Goal: Transaction & Acquisition: Purchase product/service

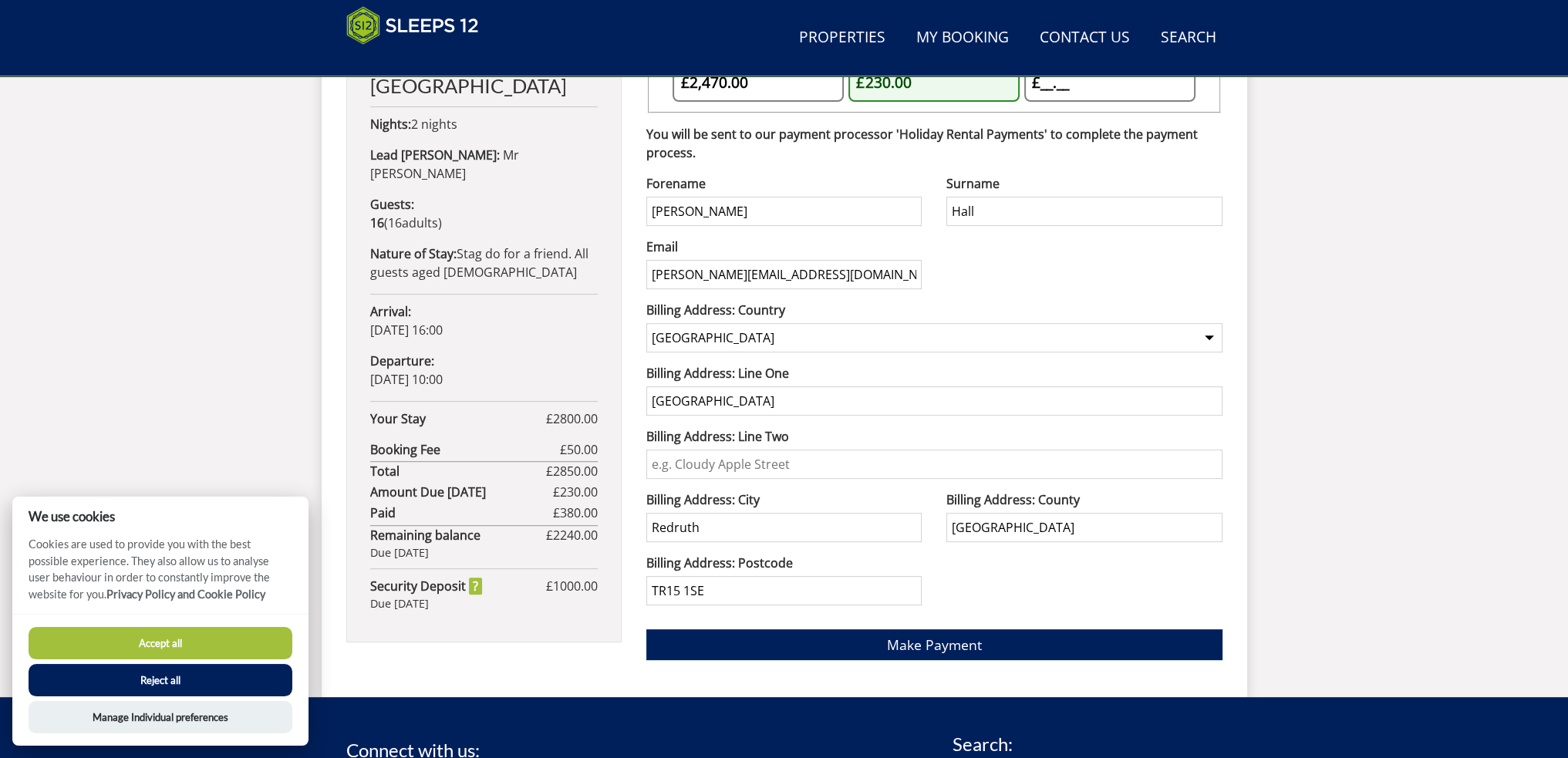
scroll to position [810, 0]
click at [951, 637] on span "Make Payment" at bounding box center [934, 644] width 95 height 19
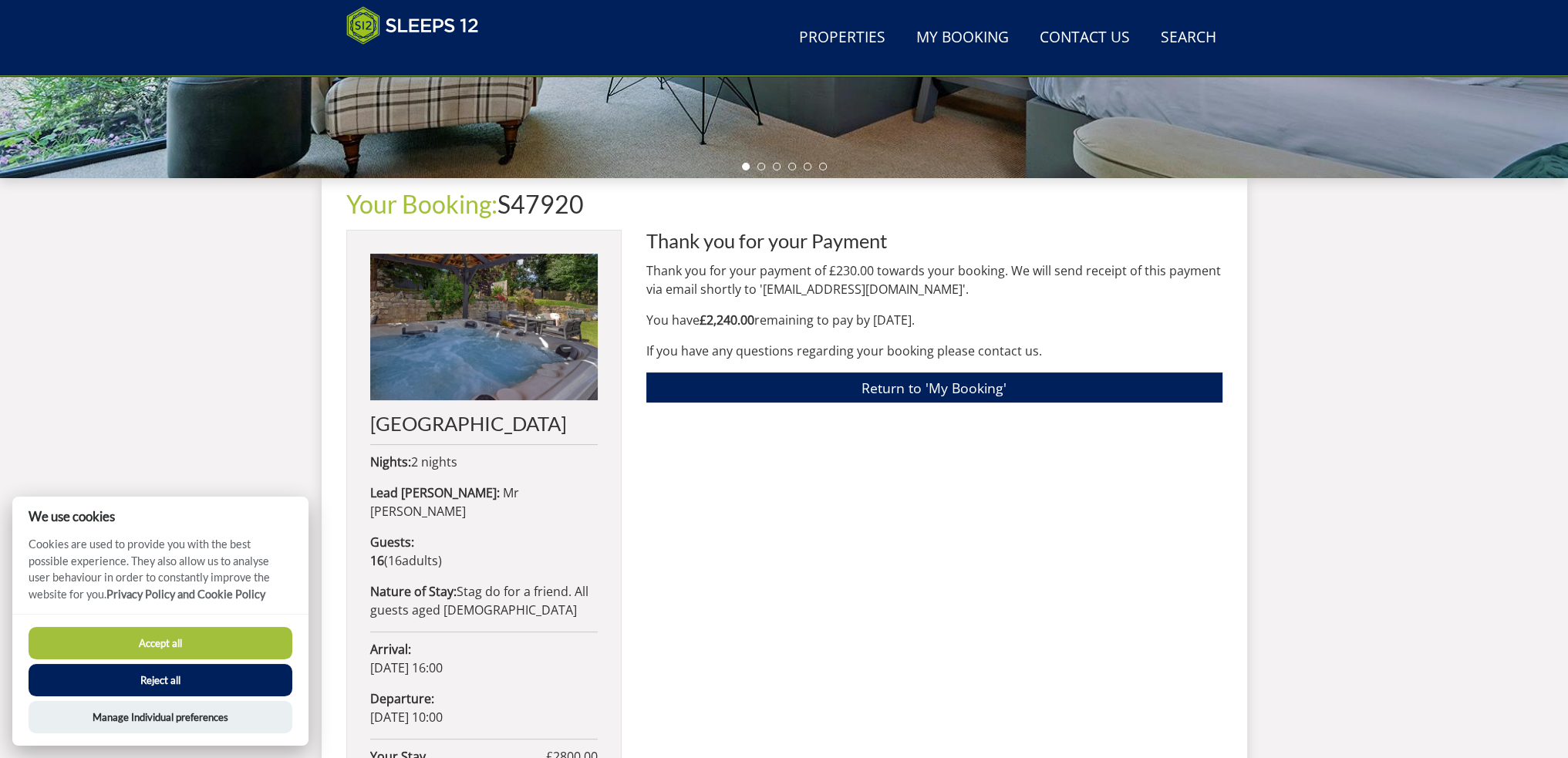
scroll to position [477, 0]
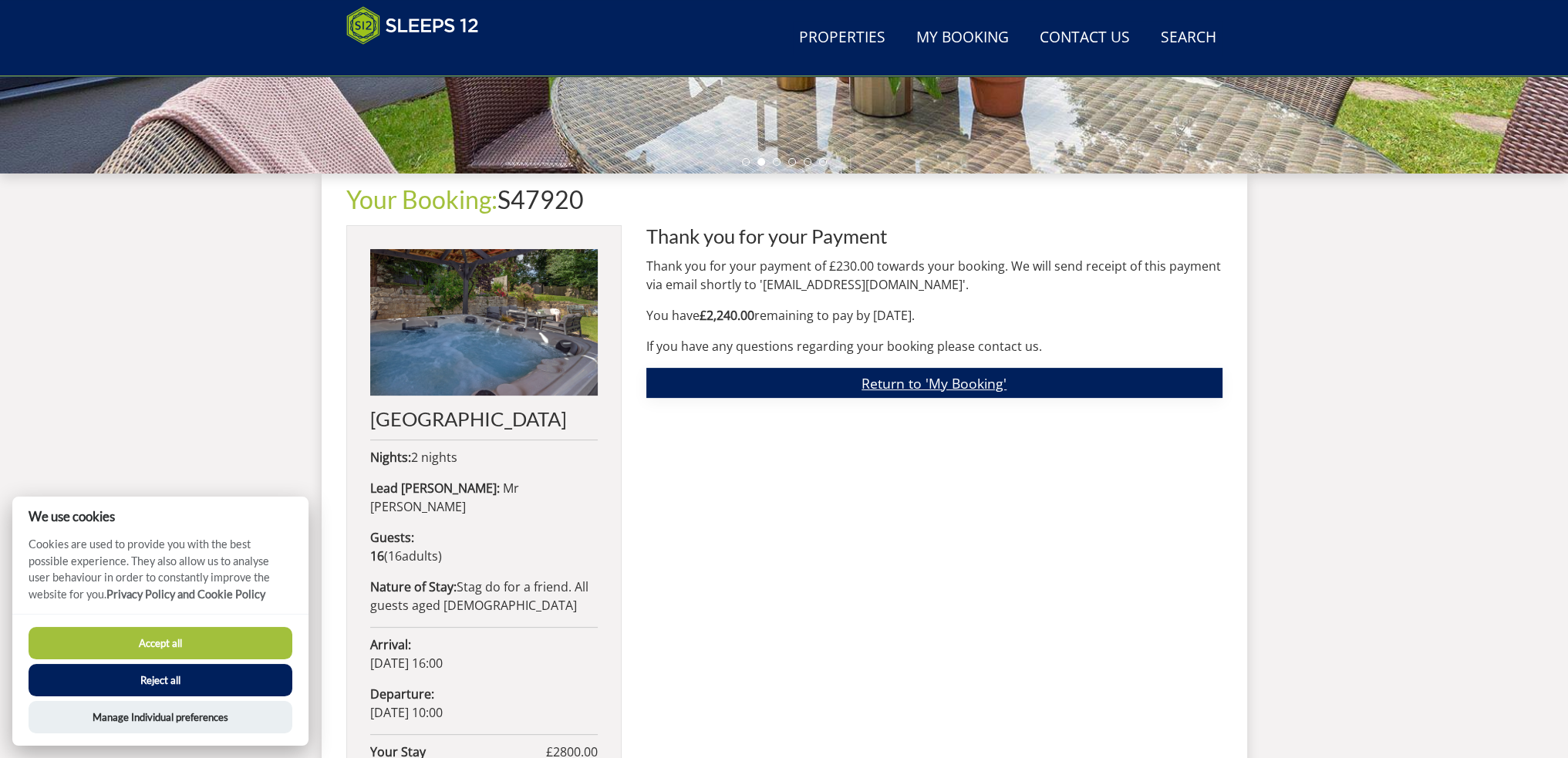
click at [922, 382] on link "Return to 'My Booking'" at bounding box center [935, 383] width 576 height 30
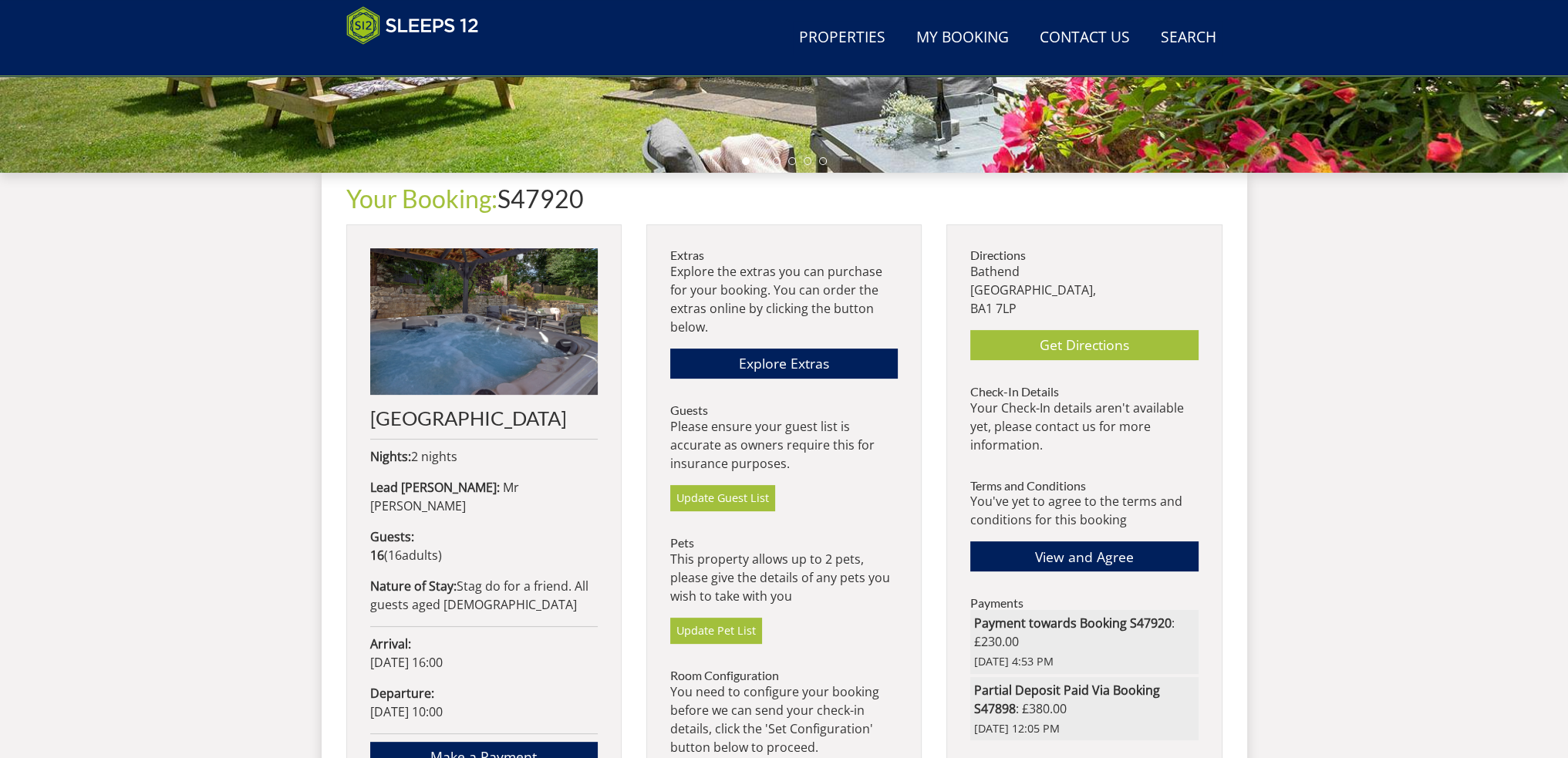
scroll to position [490, 0]
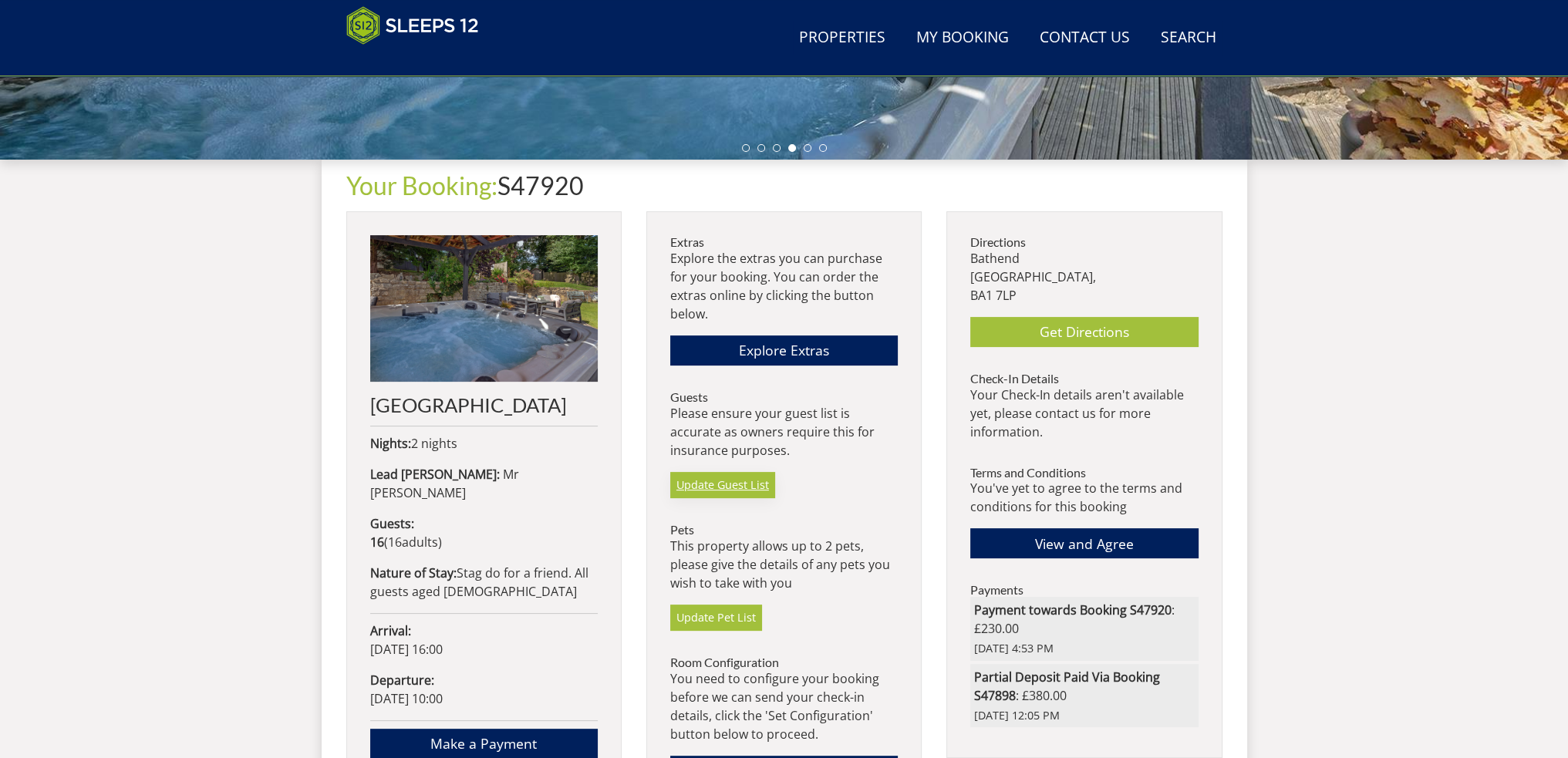
click at [749, 483] on link "Update Guest List" at bounding box center [723, 485] width 105 height 27
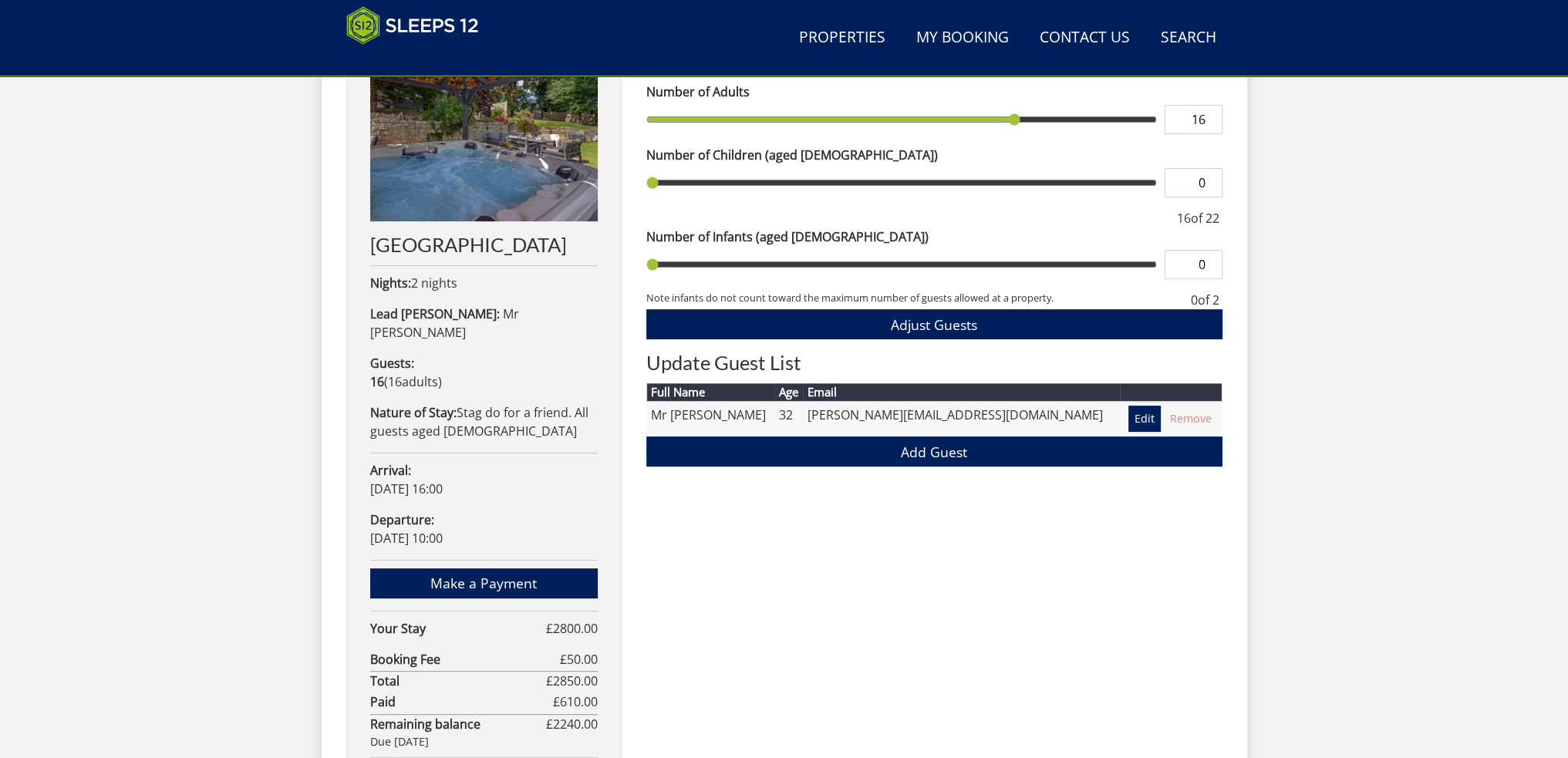
scroll to position [573, 0]
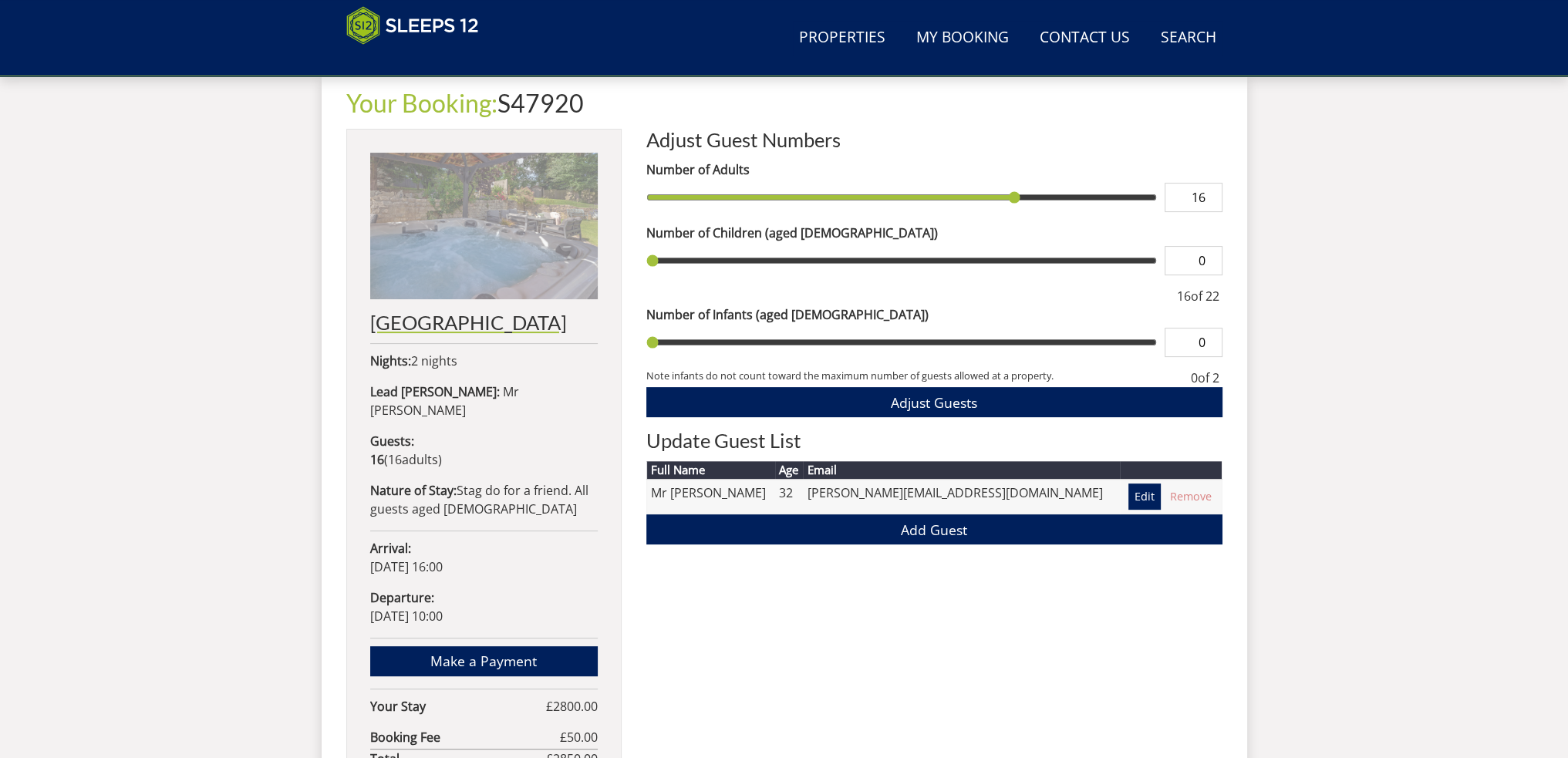
click at [507, 271] on img at bounding box center [484, 226] width 228 height 147
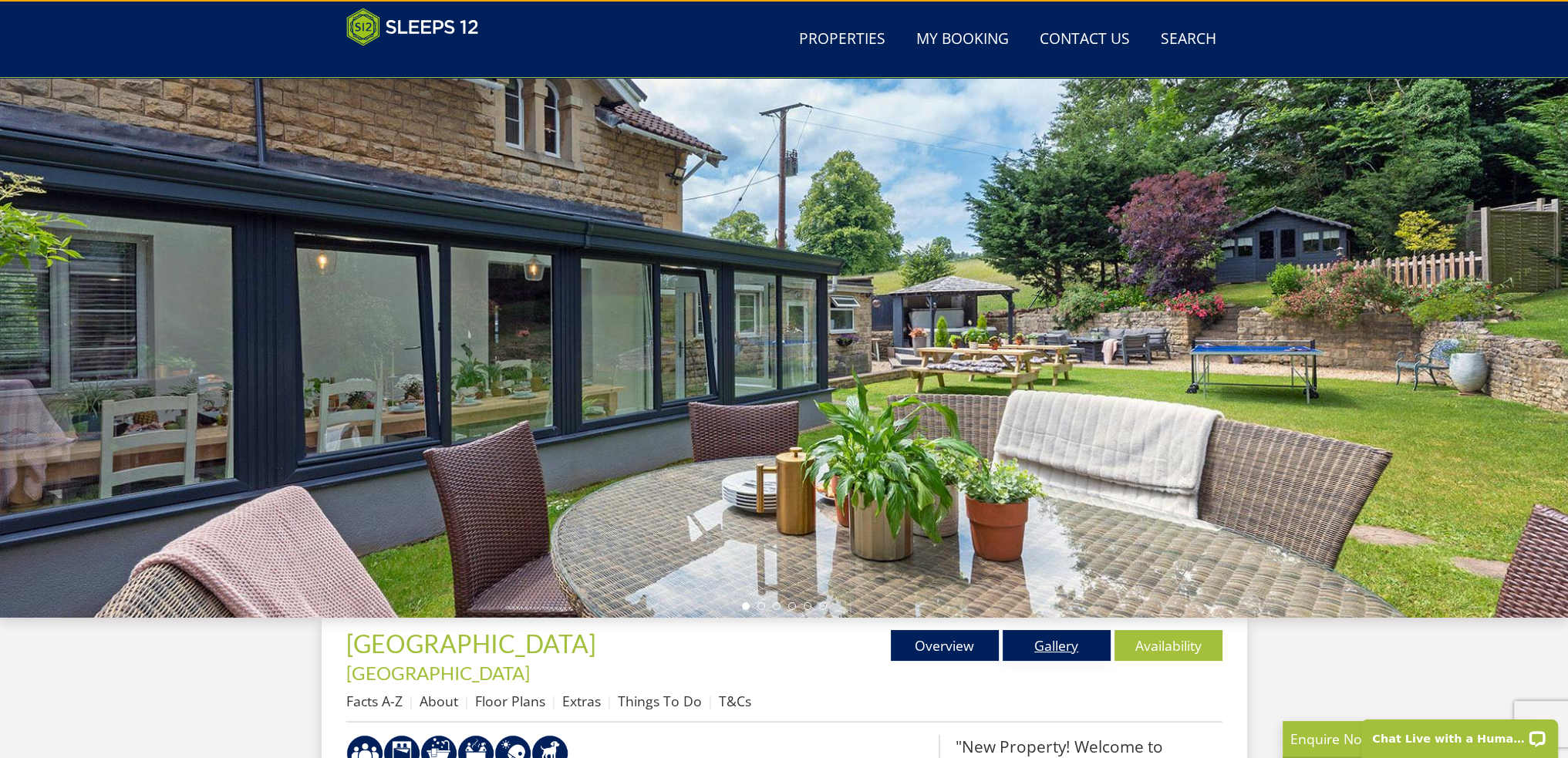
click at [1053, 641] on link "Gallery" at bounding box center [1057, 645] width 108 height 31
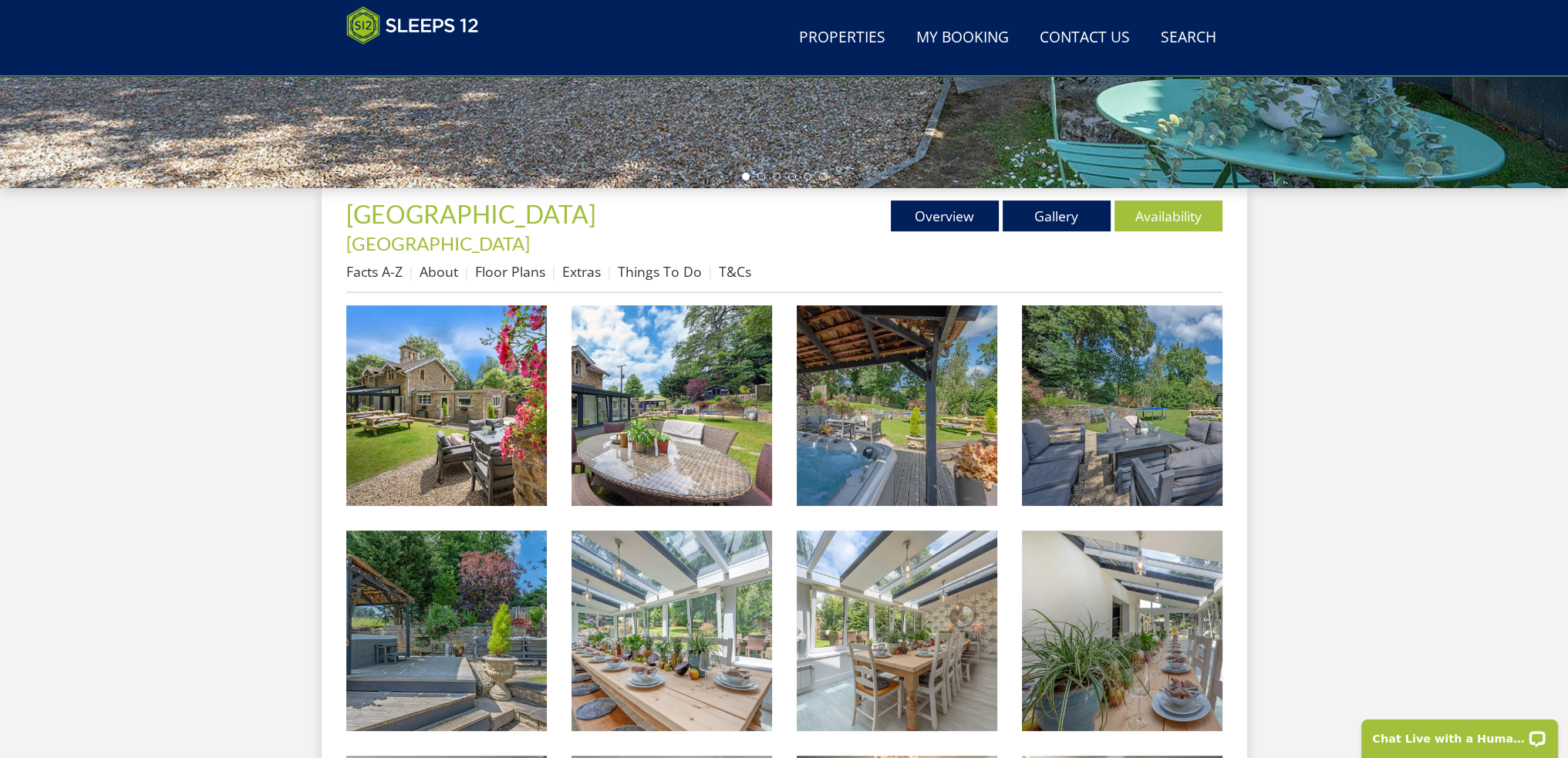
scroll to position [399, 0]
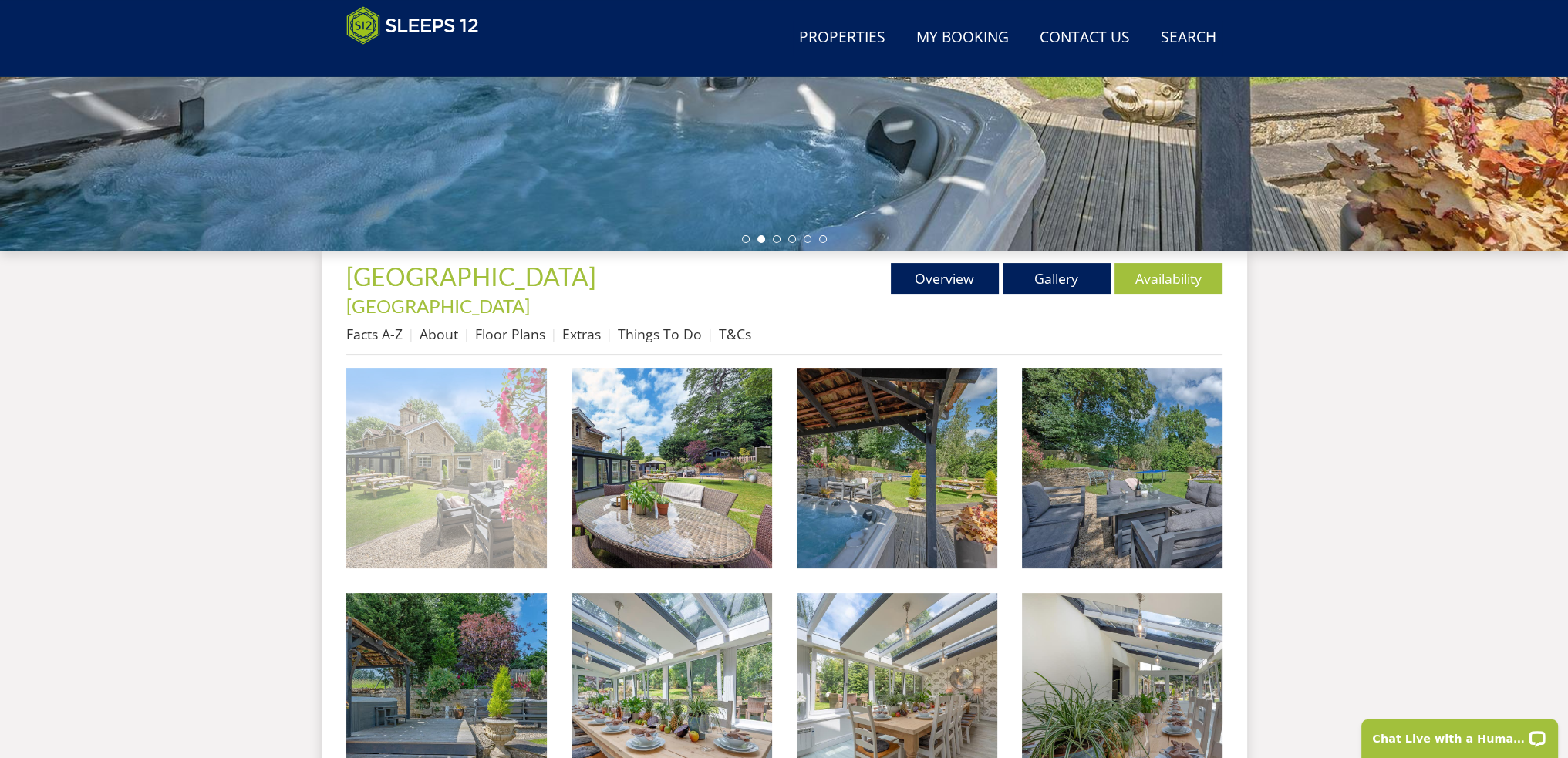
click at [494, 471] on img at bounding box center [446, 467] width 201 height 201
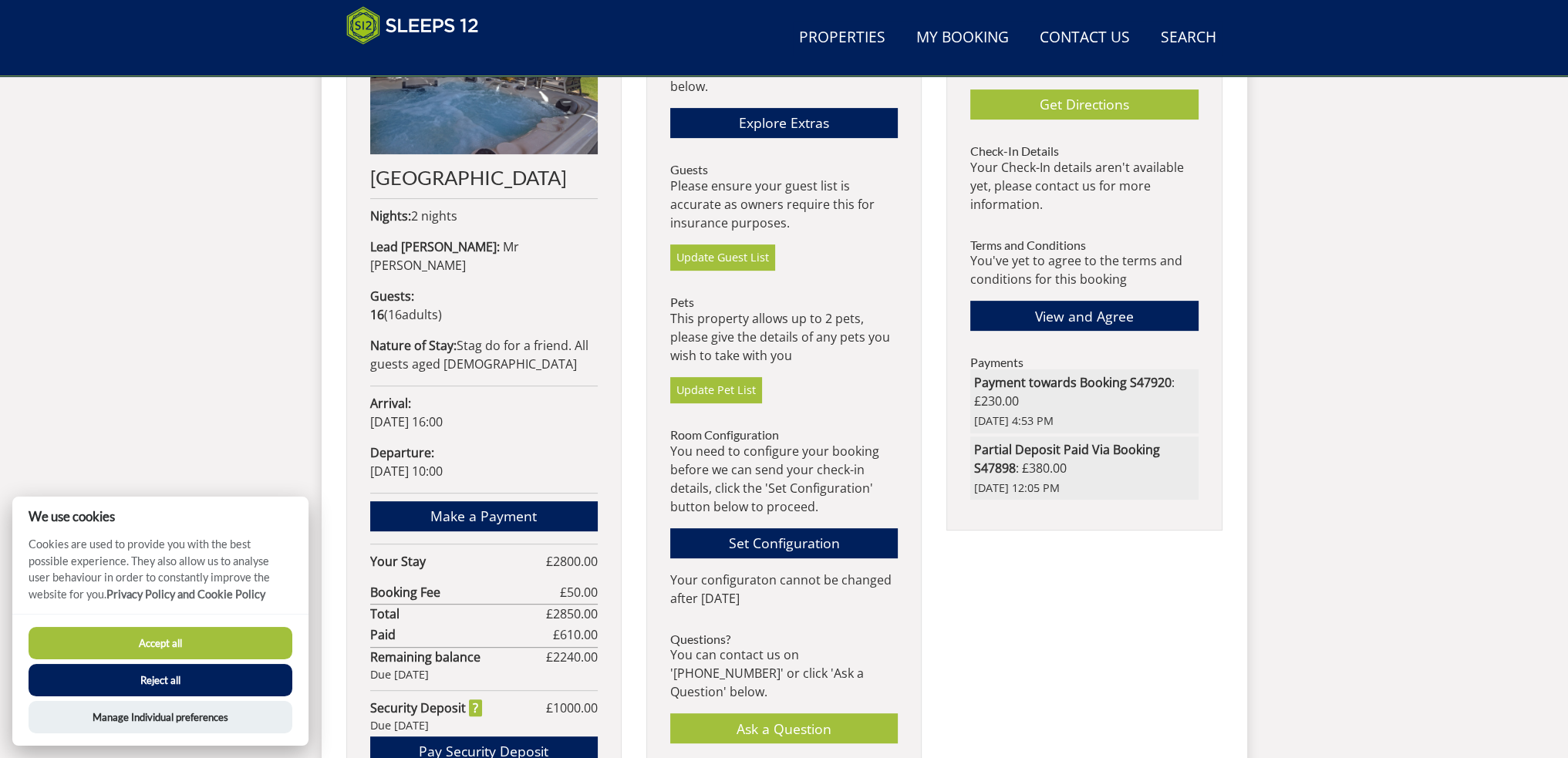
scroll to position [727, 0]
